Goal: Task Accomplishment & Management: Manage account settings

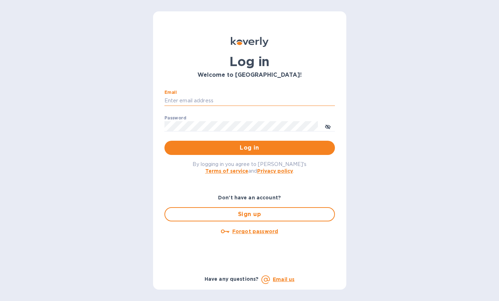
click at [180, 98] on input "Email" at bounding box center [250, 101] width 171 height 11
type input "aric@archetyp.com"
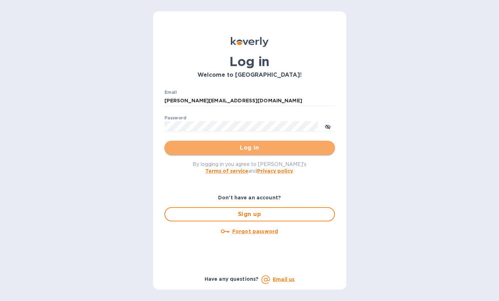
click at [259, 149] on span "Log in" at bounding box center [249, 148] width 159 height 9
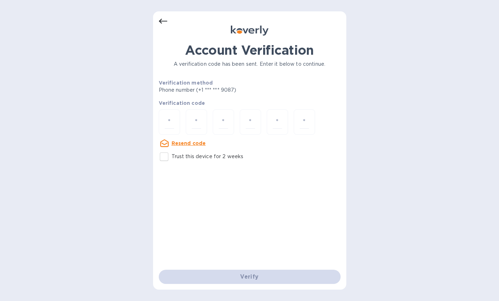
click at [180, 124] on div at bounding box center [250, 122] width 182 height 27
click at [170, 123] on input "number" at bounding box center [169, 122] width 9 height 13
type input "7"
type input "4"
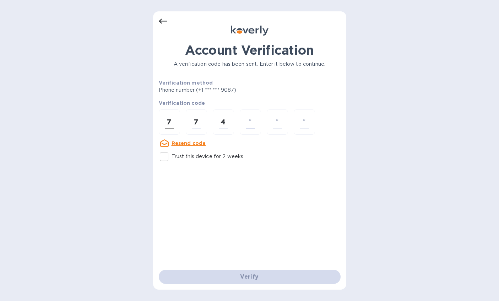
type input "2"
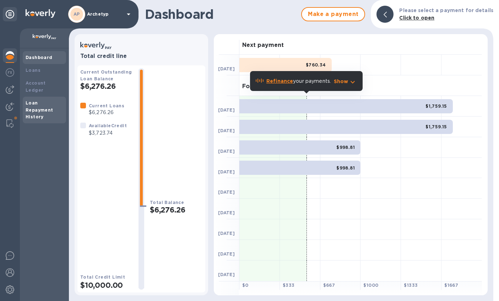
click at [34, 102] on b "Loan Repayment History" at bounding box center [40, 110] width 28 height 20
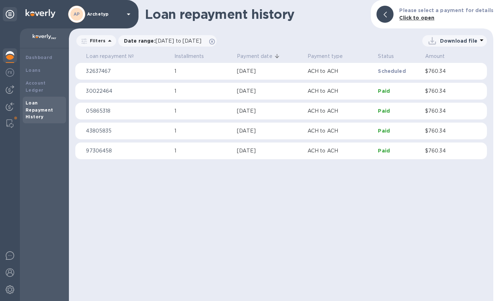
click at [79, 14] on b "AP" at bounding box center [77, 13] width 6 height 5
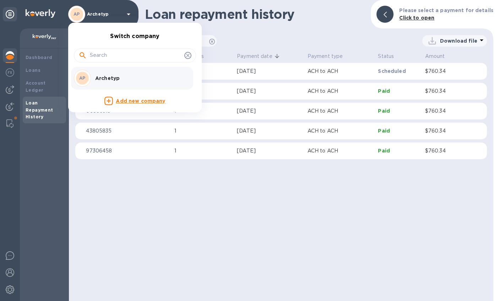
click at [32, 36] on div at bounding box center [249, 150] width 499 height 301
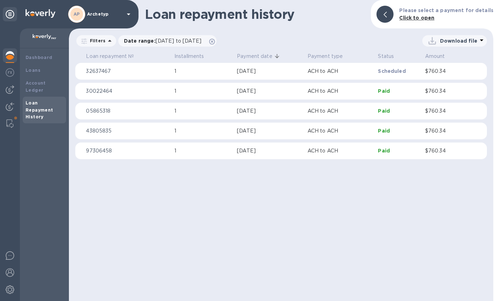
click at [42, 16] on img at bounding box center [41, 13] width 30 height 9
click at [43, 14] on img at bounding box center [41, 13] width 30 height 9
click at [128, 12] on icon at bounding box center [128, 14] width 9 height 9
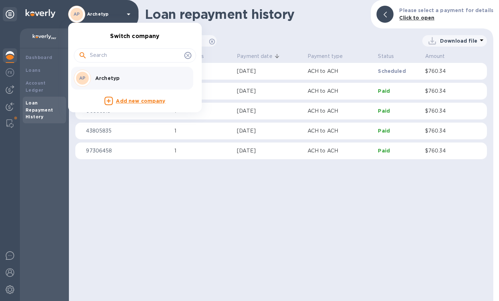
click at [111, 75] on p "Archetyp" at bounding box center [140, 78] width 90 height 7
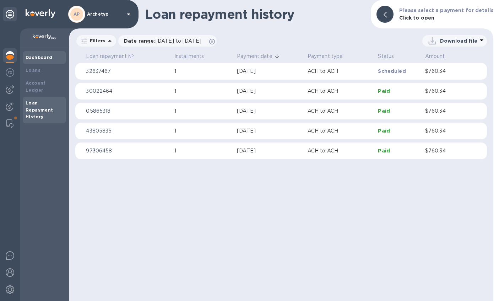
click at [41, 56] on b "Dashboard" at bounding box center [39, 57] width 27 height 5
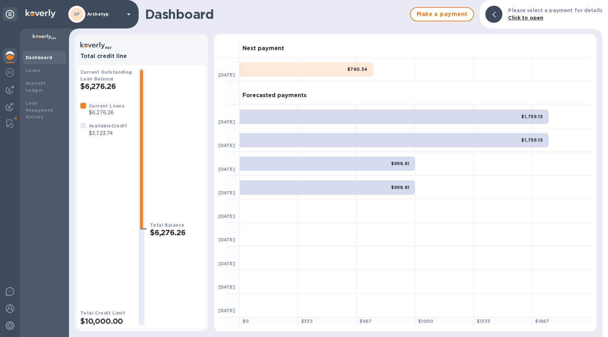
click at [39, 56] on b "Dashboard" at bounding box center [39, 57] width 27 height 5
click at [45, 36] on img at bounding box center [45, 37] width 24 height 6
click at [10, 89] on img at bounding box center [10, 89] width 9 height 9
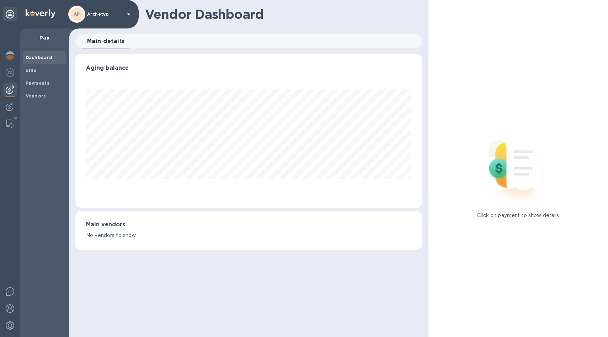
scroll to position [154, 347]
click at [37, 95] on b "Vendors" at bounding box center [36, 95] width 21 height 5
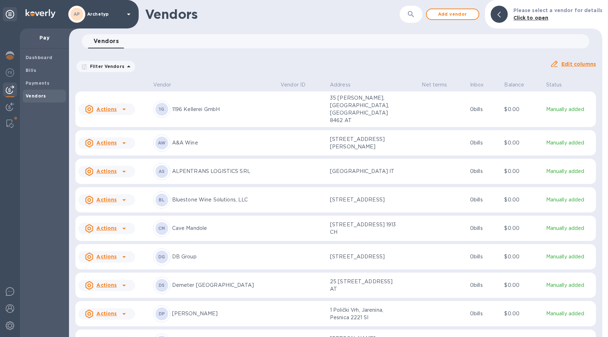
click at [105, 168] on u "Actions" at bounding box center [106, 171] width 20 height 6
click at [112, 190] on b "Add new bill" at bounding box center [114, 190] width 33 height 6
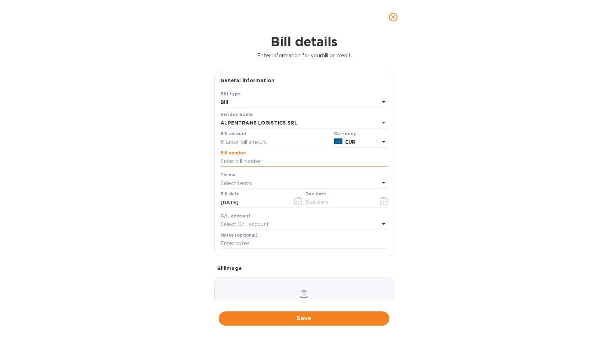
click at [240, 161] on input "text" at bounding box center [303, 161] width 167 height 11
paste input "280/VD/VI"
type input "280/VD/VI"
click at [252, 143] on input "text" at bounding box center [275, 142] width 111 height 11
paste input "5,935.00"
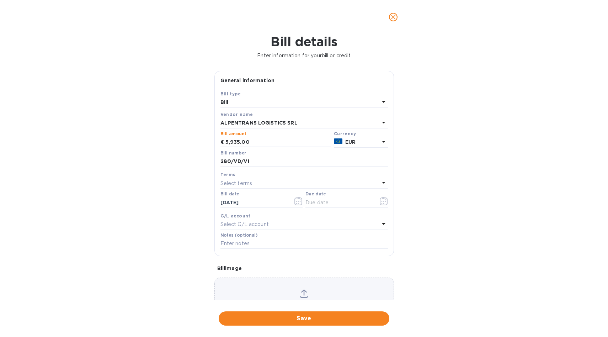
type input "5,935.00"
click at [250, 180] on p "Select terms" at bounding box center [236, 182] width 32 height 7
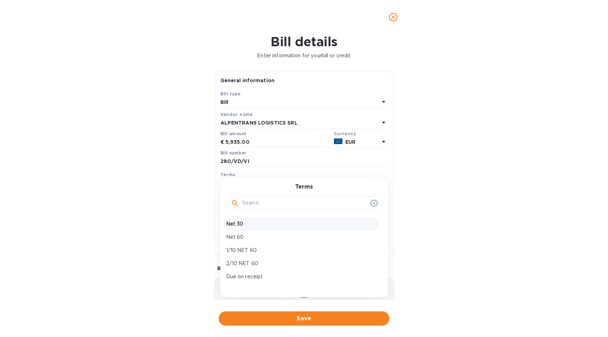
scroll to position [24, 0]
click at [239, 251] on p "Due on receipt" at bounding box center [301, 252] width 150 height 7
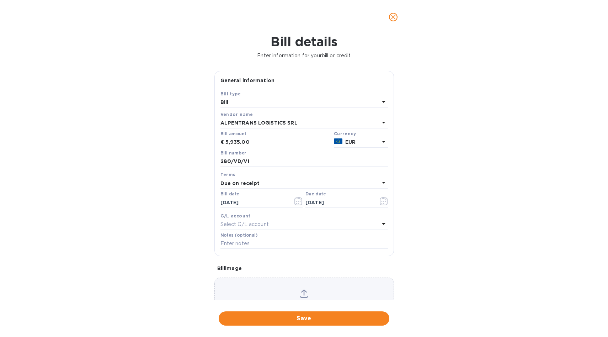
type input "09/22/2025"
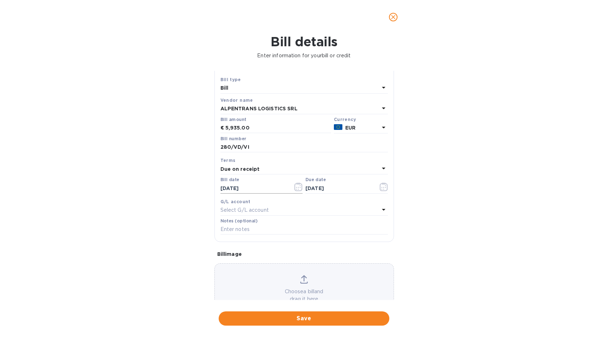
scroll to position [20, 0]
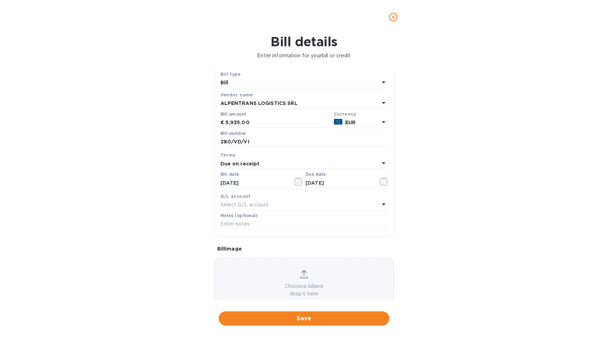
click at [269, 204] on div "Select G/L account" at bounding box center [299, 205] width 159 height 10
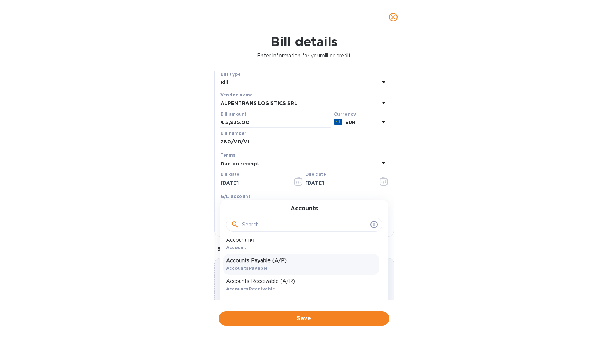
scroll to position [6, 0]
click at [251, 224] on input "text" at bounding box center [304, 224] width 125 height 11
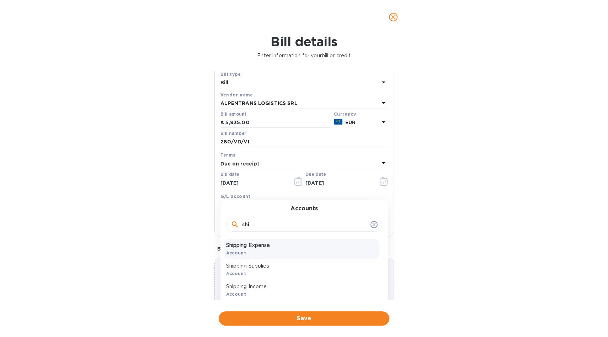
type input "shi"
click at [252, 249] on p "Shipping Expense" at bounding box center [301, 244] width 150 height 7
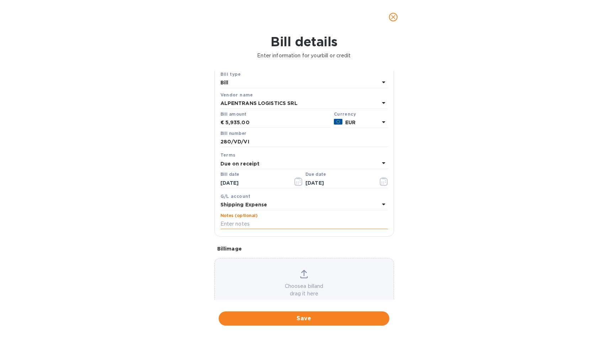
click at [246, 224] on input "text" at bounding box center [303, 224] width 167 height 11
paste input "5,935.00"
drag, startPoint x: 251, startPoint y: 140, endPoint x: 214, endPoint y: 140, distance: 37.0
click at [214, 140] on div "General information Save Bill type Bill Vendor name ALPENTRANS LOGISTICS SRL Bi…" at bounding box center [304, 185] width 187 height 229
click at [270, 224] on input "Balance Due on" at bounding box center [303, 224] width 167 height 11
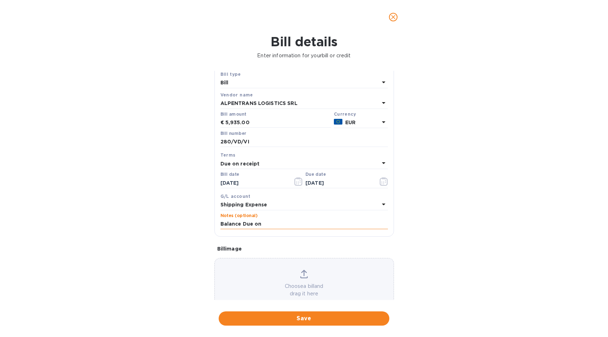
paste input "280/VD/VI"
type input "Balance Due on 280/VD/VI"
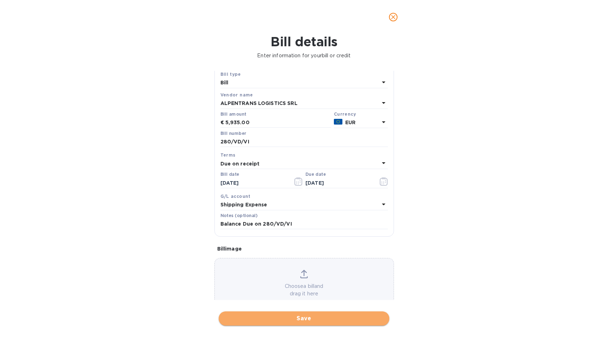
click at [314, 301] on span "Save" at bounding box center [303, 318] width 159 height 9
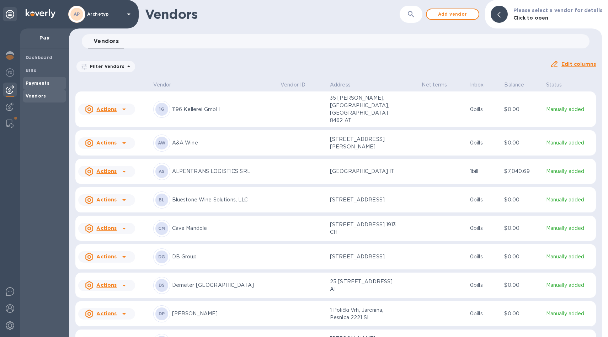
click at [41, 82] on b "Payments" at bounding box center [38, 82] width 24 height 5
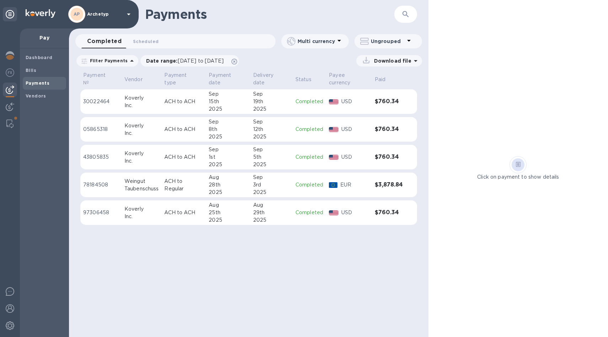
click at [10, 88] on img at bounding box center [10, 89] width 9 height 9
click at [42, 57] on b "Dashboard" at bounding box center [39, 57] width 27 height 5
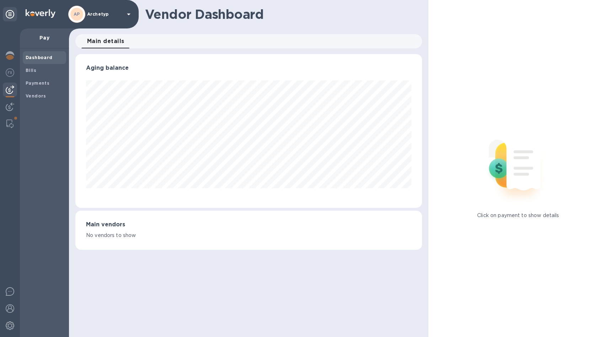
scroll to position [154, 347]
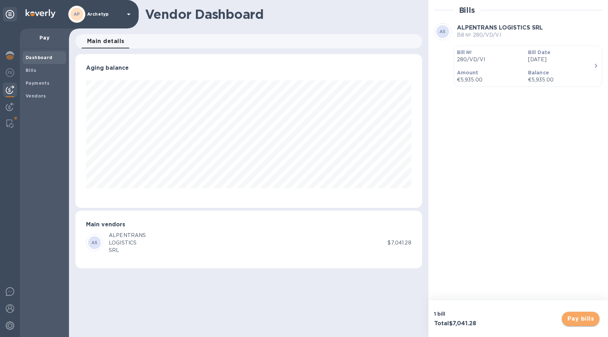
click at [499, 301] on span "Pay bills" at bounding box center [580, 318] width 26 height 9
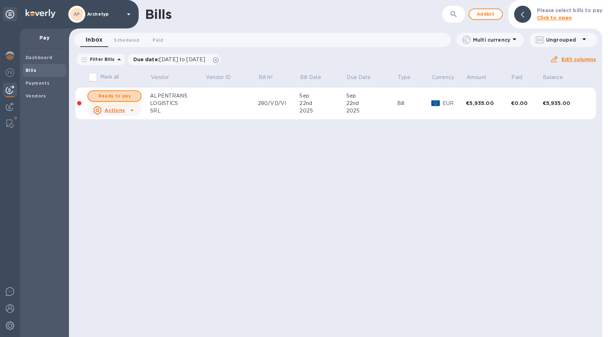
click at [118, 96] on span "Ready to pay" at bounding box center [114, 96] width 41 height 9
checkbox input "true"
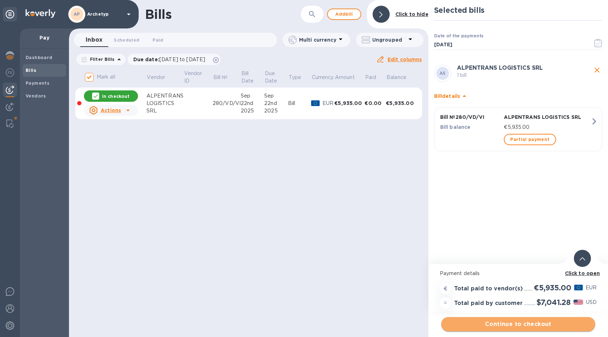
click at [499, 301] on span "Continue to checkout" at bounding box center [518, 324] width 143 height 9
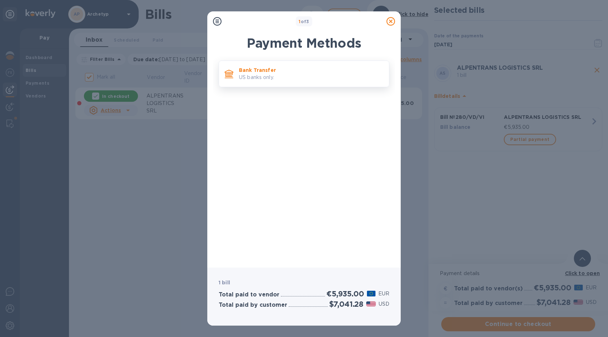
click at [258, 76] on p "US banks only." at bounding box center [311, 77] width 144 height 7
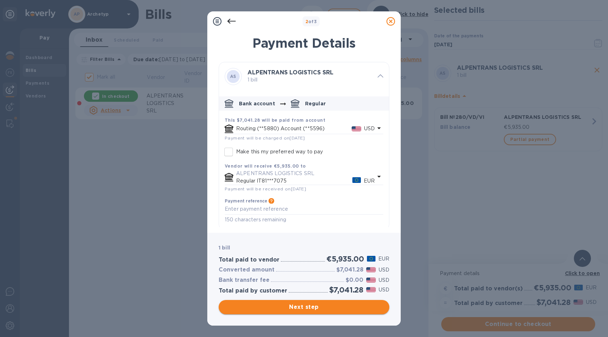
click at [295, 301] on span "Next step" at bounding box center [303, 306] width 159 height 9
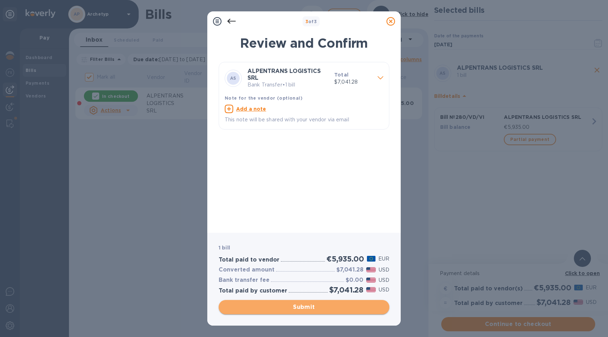
click at [295, 301] on span "Submit" at bounding box center [303, 306] width 159 height 9
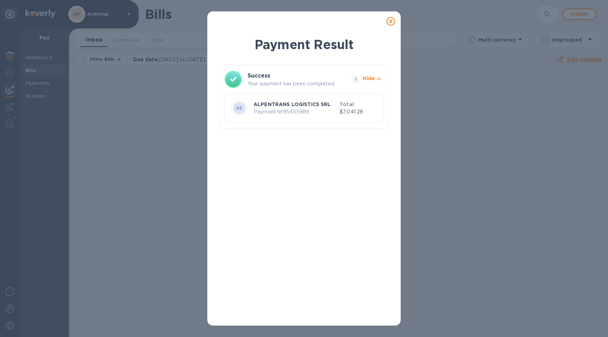
click at [391, 21] on icon at bounding box center [390, 21] width 9 height 9
